Goal: Book appointment/travel/reservation

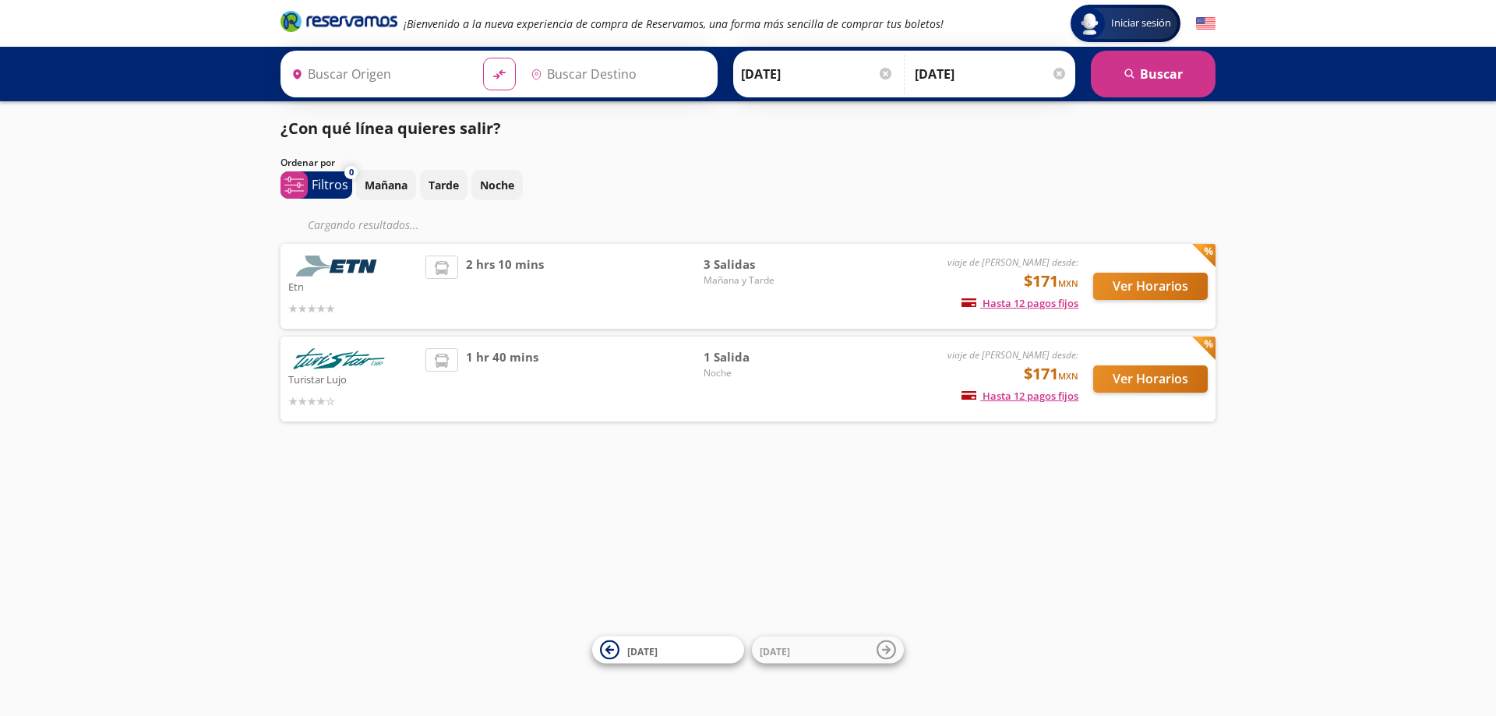
type input "[GEOGRAPHIC_DATA], [GEOGRAPHIC_DATA]"
type input "Toluca, [GEOGRAPHIC_DATA]"
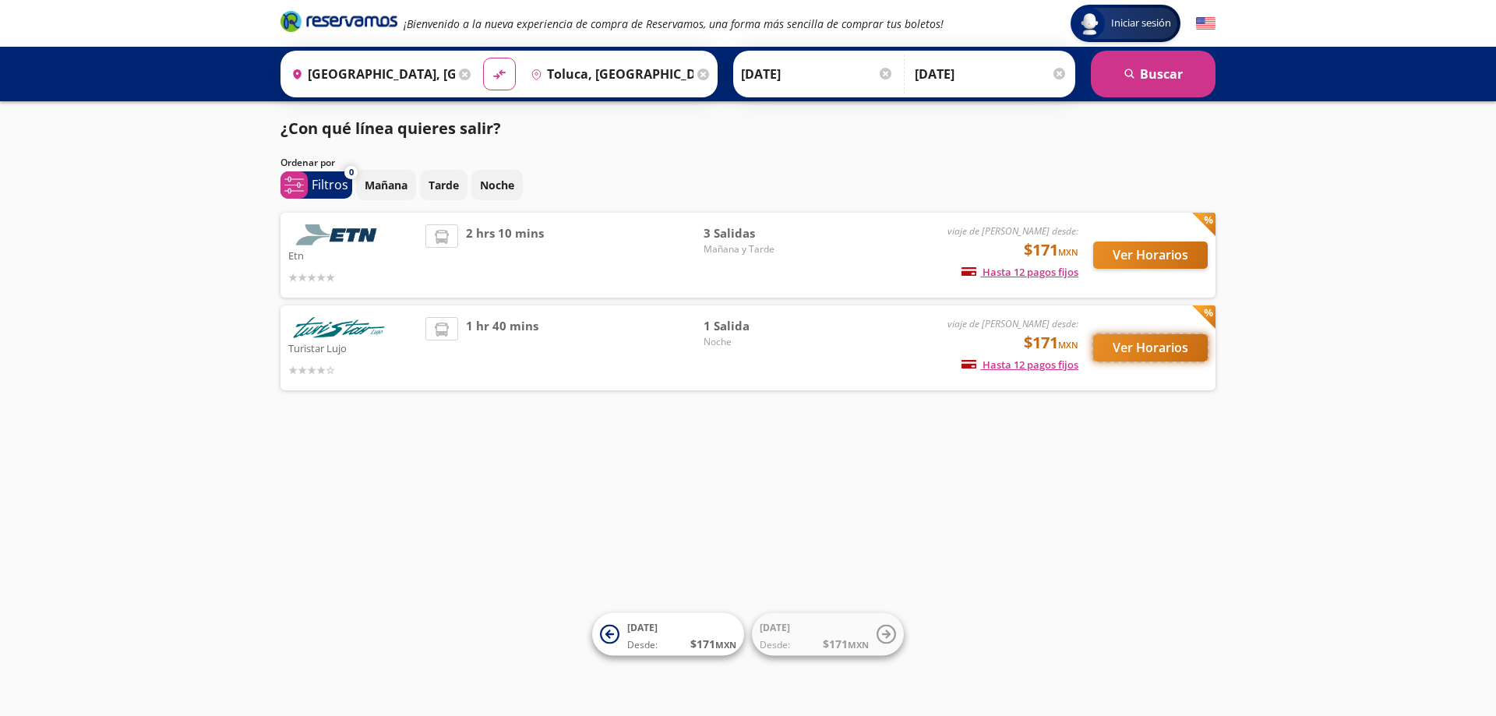
click at [1137, 343] on button "Ver Horarios" at bounding box center [1150, 347] width 115 height 27
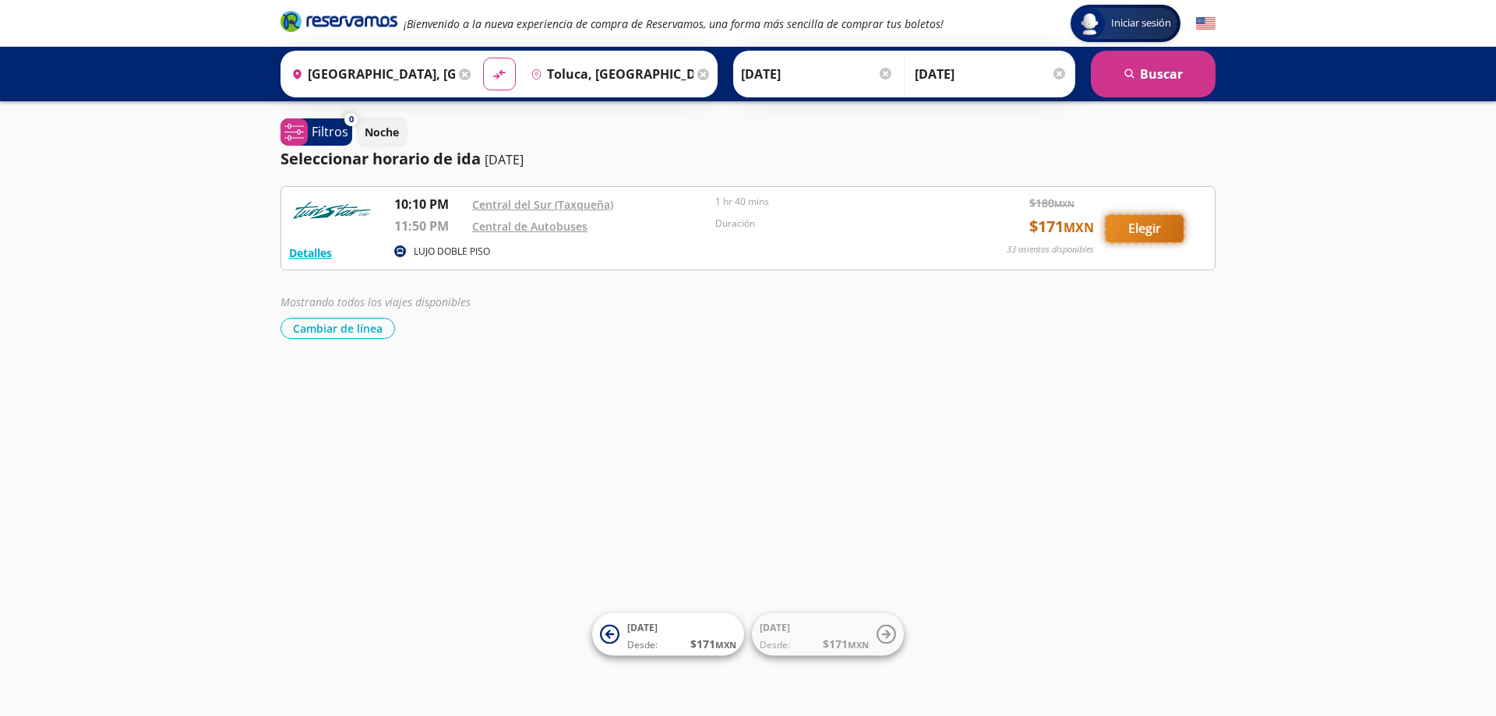
click at [1134, 224] on button "Elegir" at bounding box center [1145, 228] width 78 height 27
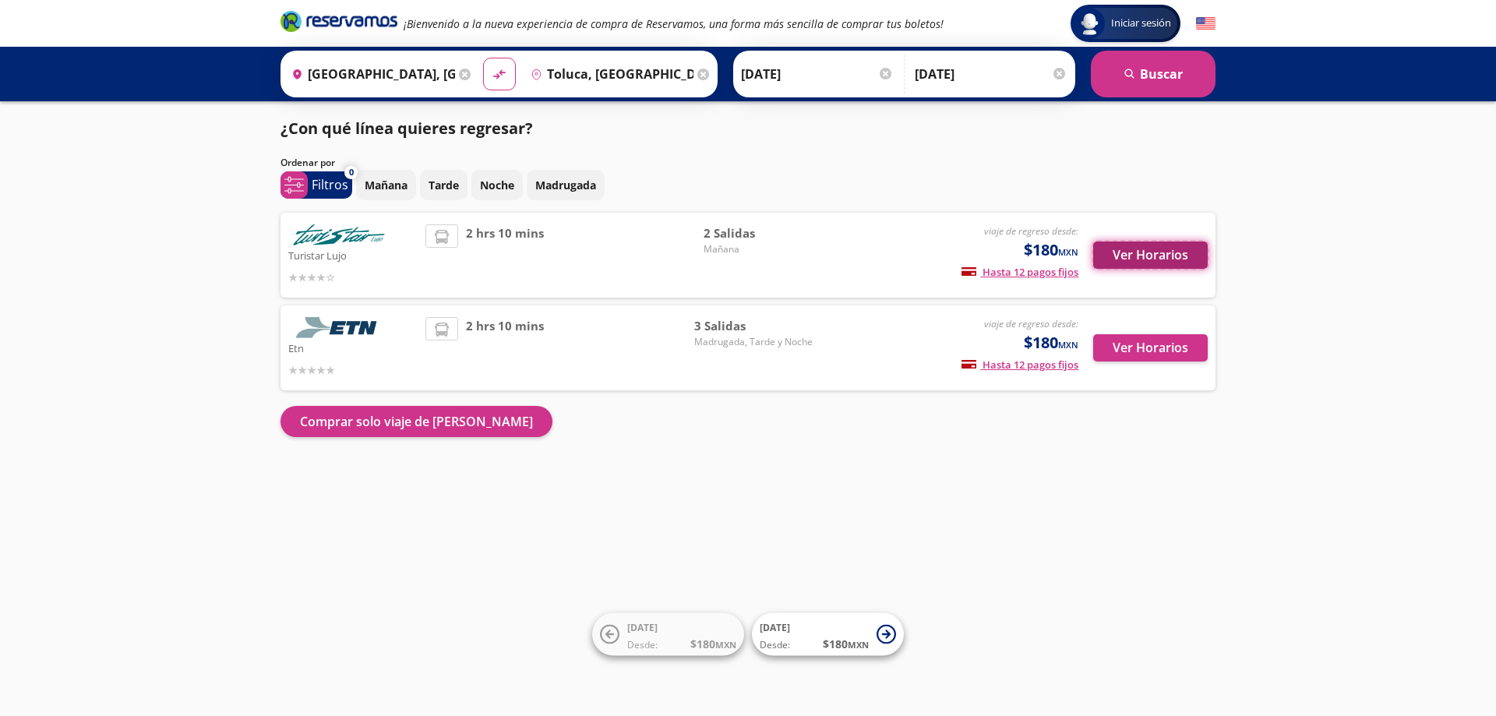
click at [1153, 257] on button "Ver Horarios" at bounding box center [1150, 255] width 115 height 27
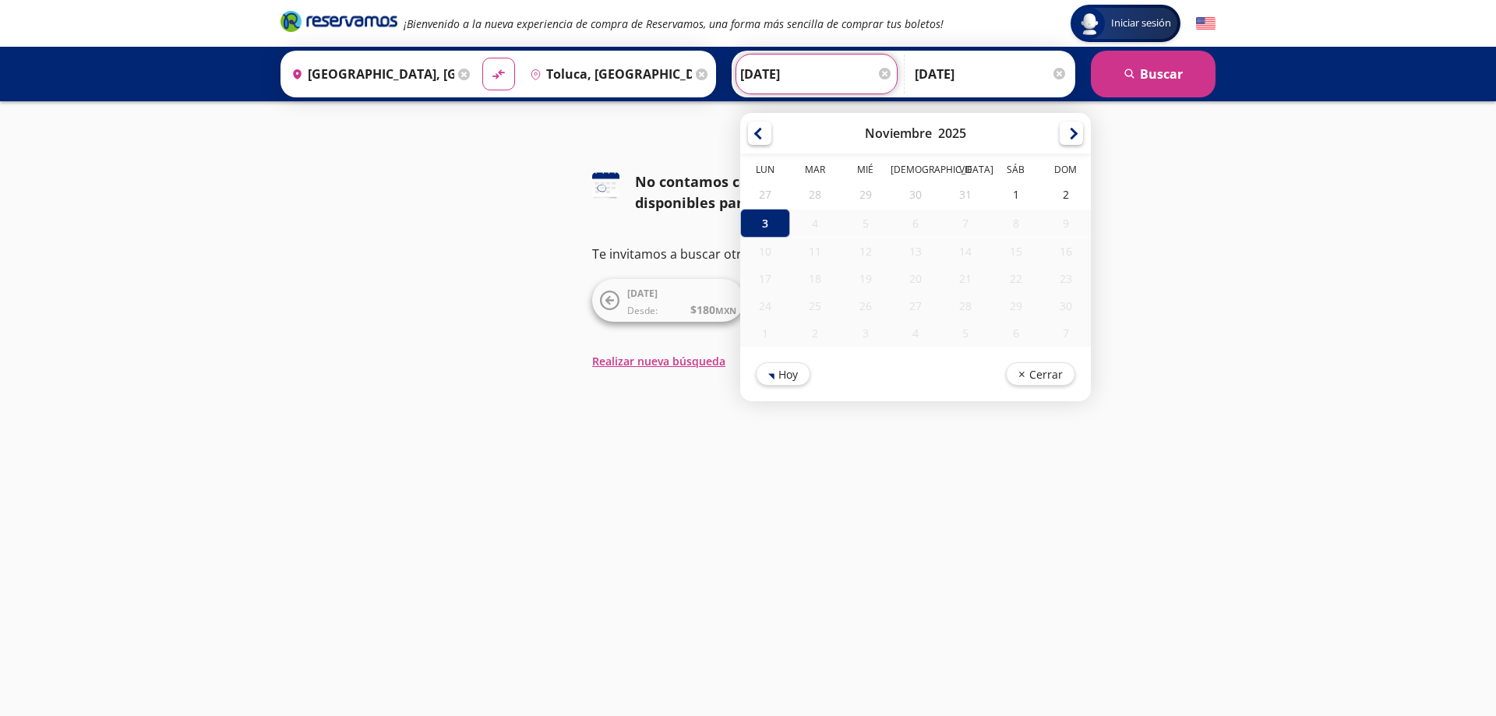
click at [836, 72] on input "[DATE]" at bounding box center [816, 74] width 153 height 39
click at [1072, 131] on div at bounding box center [1071, 130] width 23 height 23
click at [1069, 139] on div at bounding box center [1071, 130] width 23 height 23
click at [1132, 69] on icon "search" at bounding box center [1130, 75] width 12 height 12
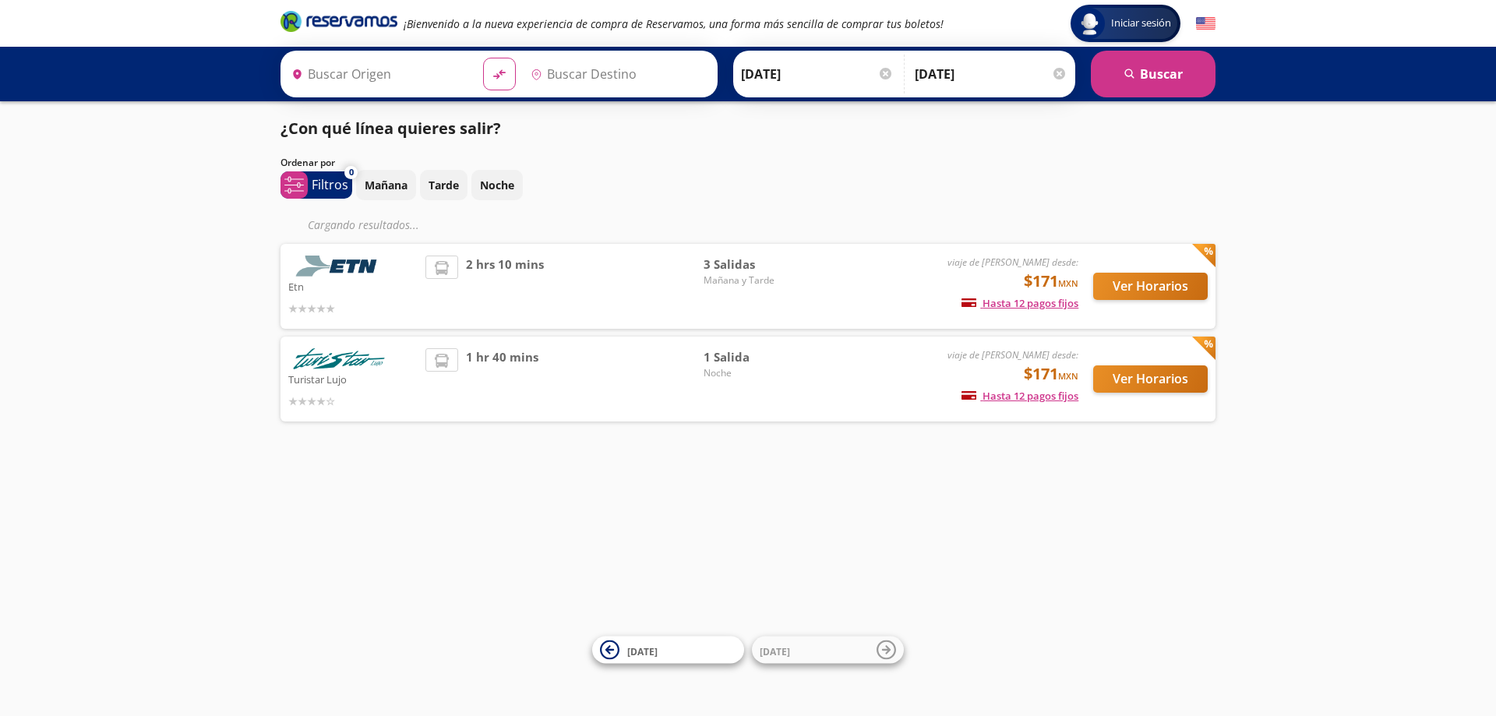
type input "Toluca, [GEOGRAPHIC_DATA]"
type input "[GEOGRAPHIC_DATA], [GEOGRAPHIC_DATA]"
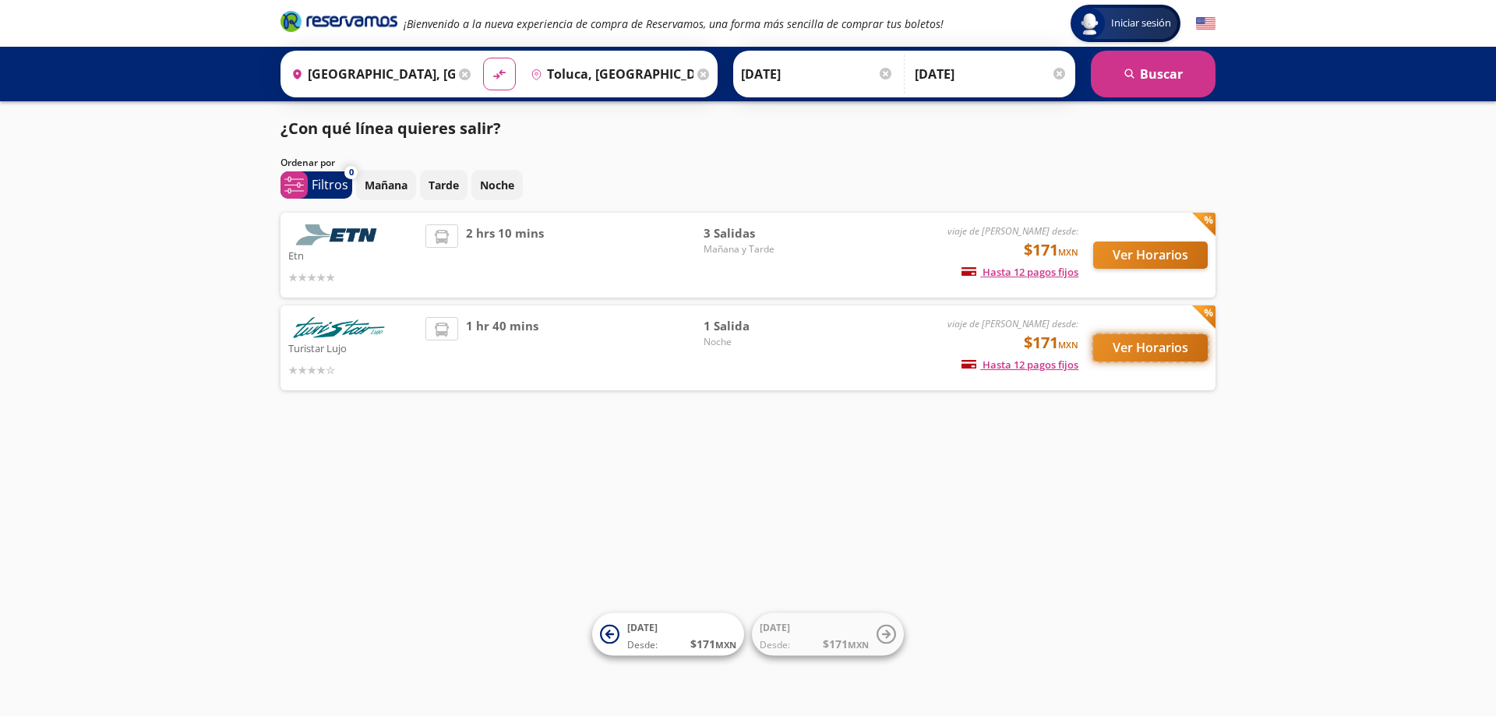
click at [1155, 348] on button "Ver Horarios" at bounding box center [1150, 347] width 115 height 27
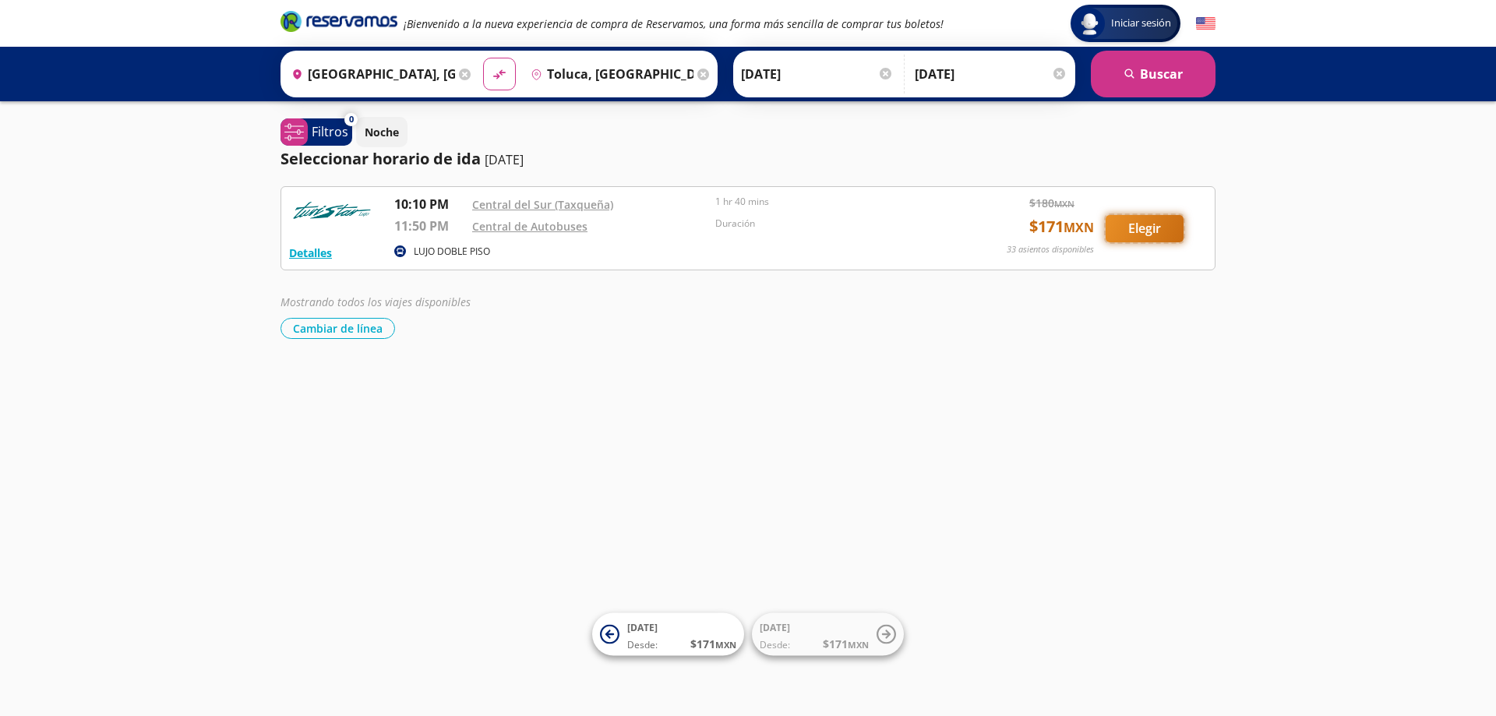
click at [1153, 227] on button "Elegir" at bounding box center [1145, 228] width 78 height 27
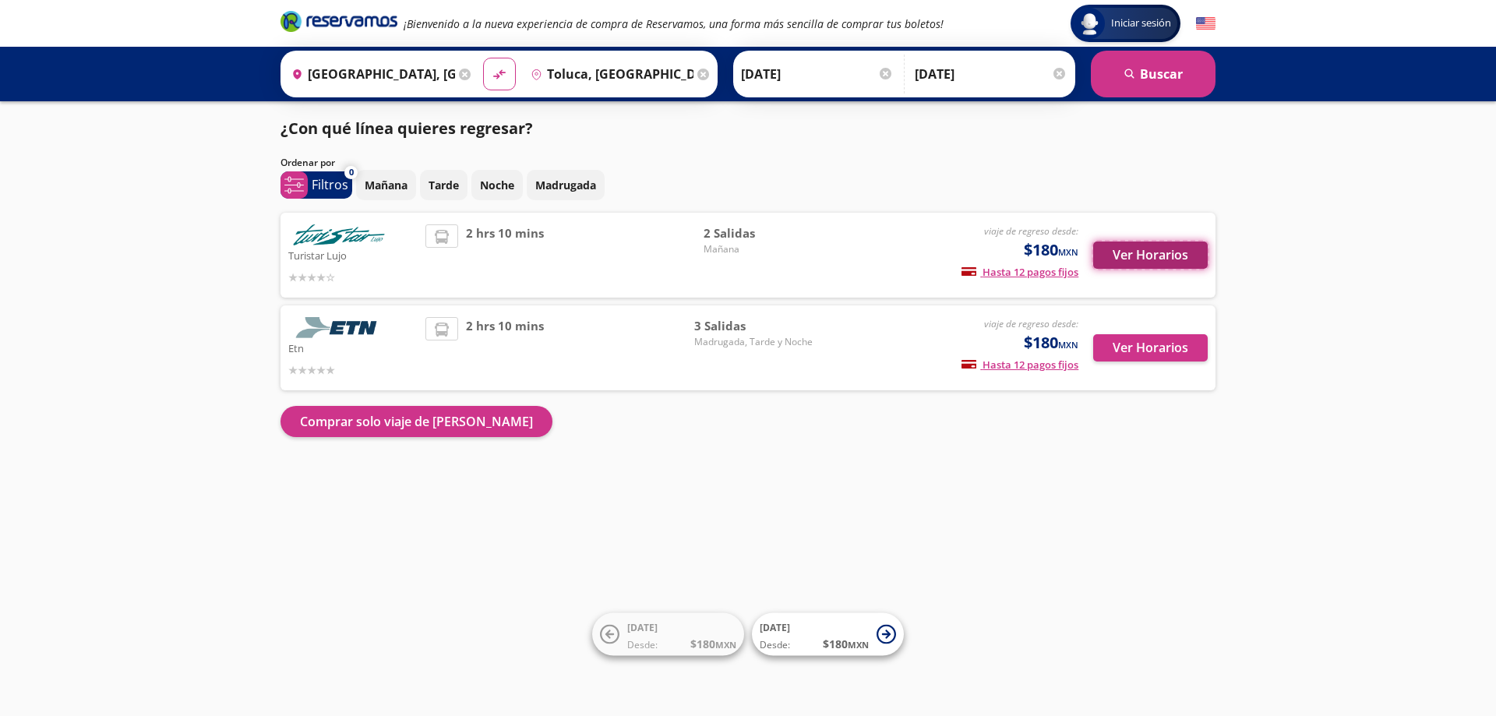
click at [1152, 248] on button "Ver Horarios" at bounding box center [1150, 255] width 115 height 27
